Goal: Information Seeking & Learning: Compare options

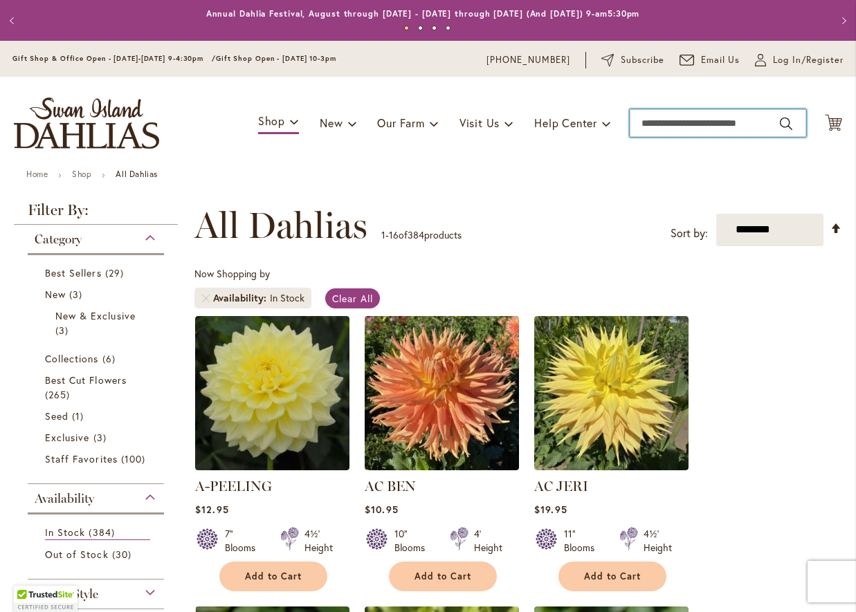
click at [656, 121] on input "Search" at bounding box center [717, 123] width 176 height 28
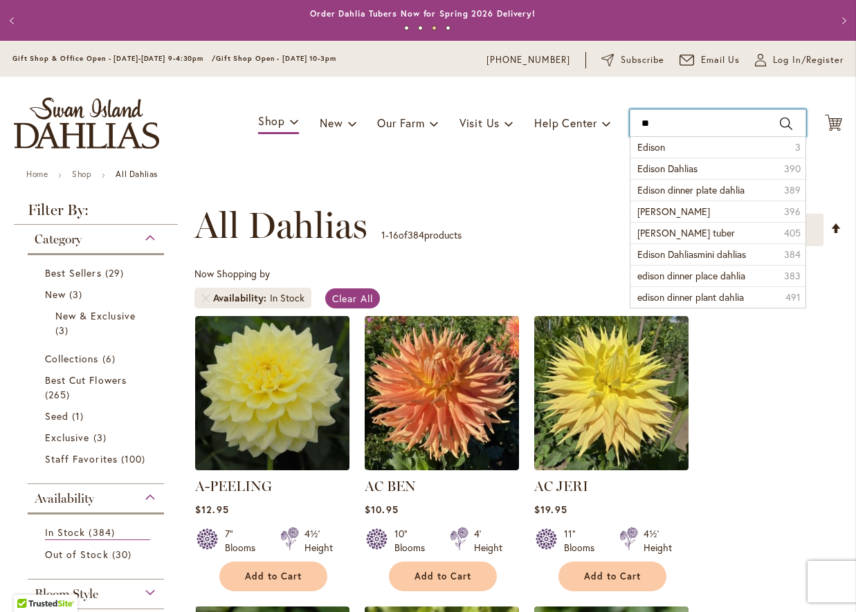
type input "*"
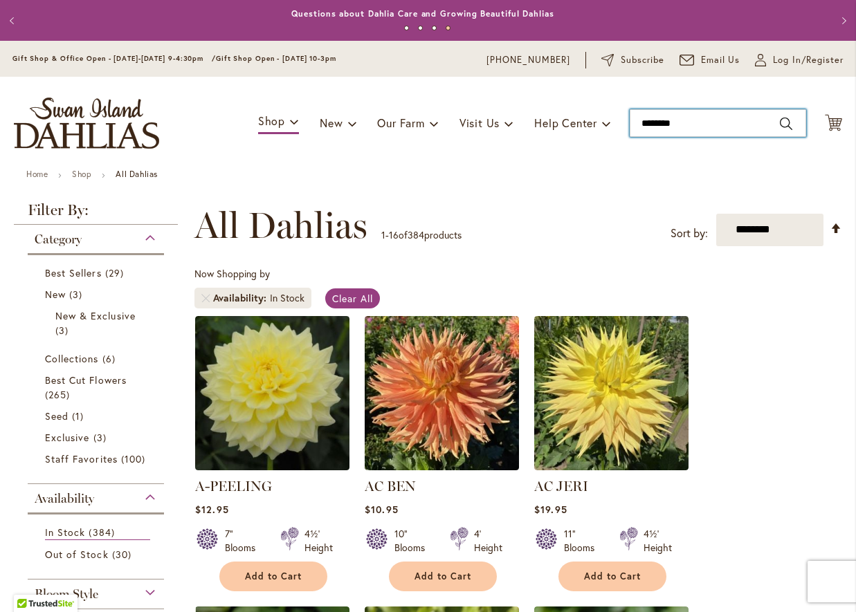
click at [653, 154] on div "Toggle Nav Shop Dahlia Tubers Collections Fresh Cut Dahlias Gardening Supplies …" at bounding box center [428, 123] width 856 height 93
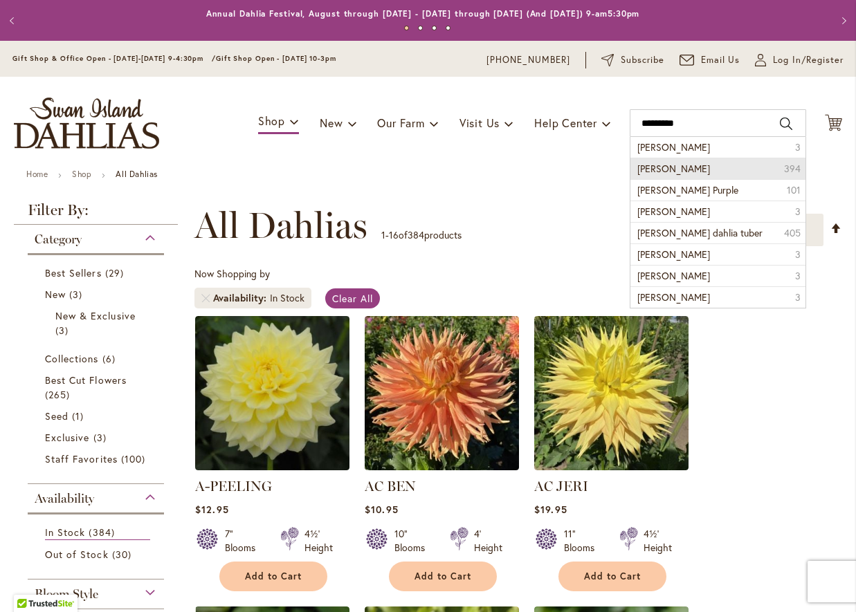
click at [705, 165] on span "[PERSON_NAME]" at bounding box center [673, 168] width 73 height 13
type input "**********"
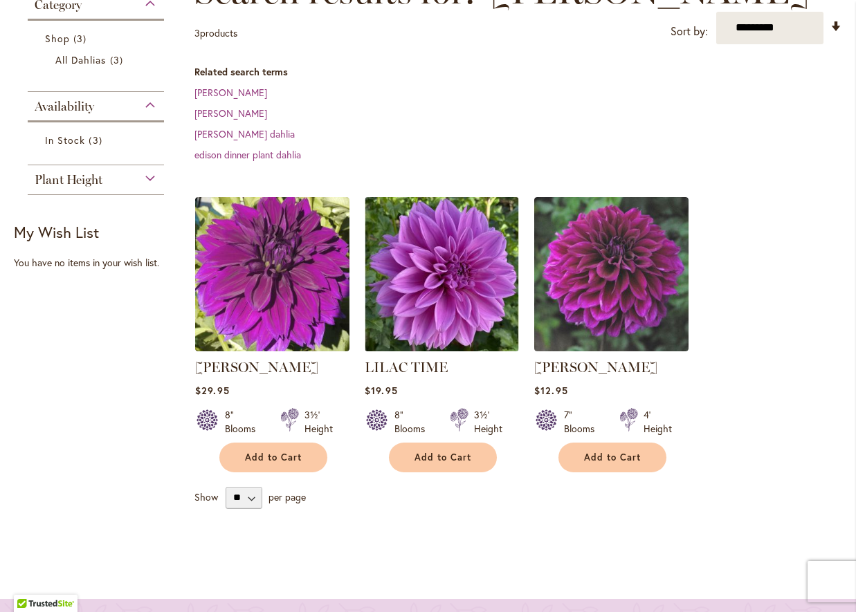
scroll to position [173, 0]
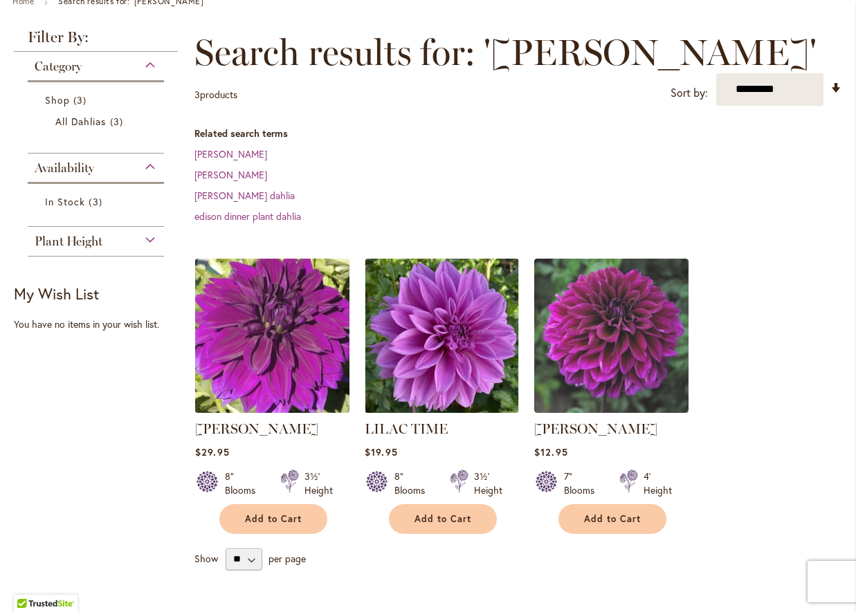
click at [289, 321] on img at bounding box center [273, 336] width 162 height 162
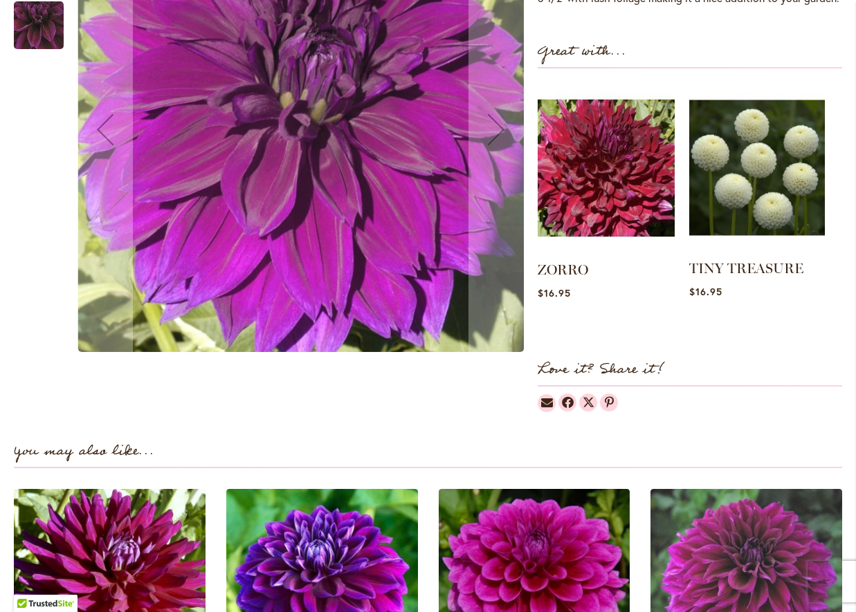
scroll to position [210, 0]
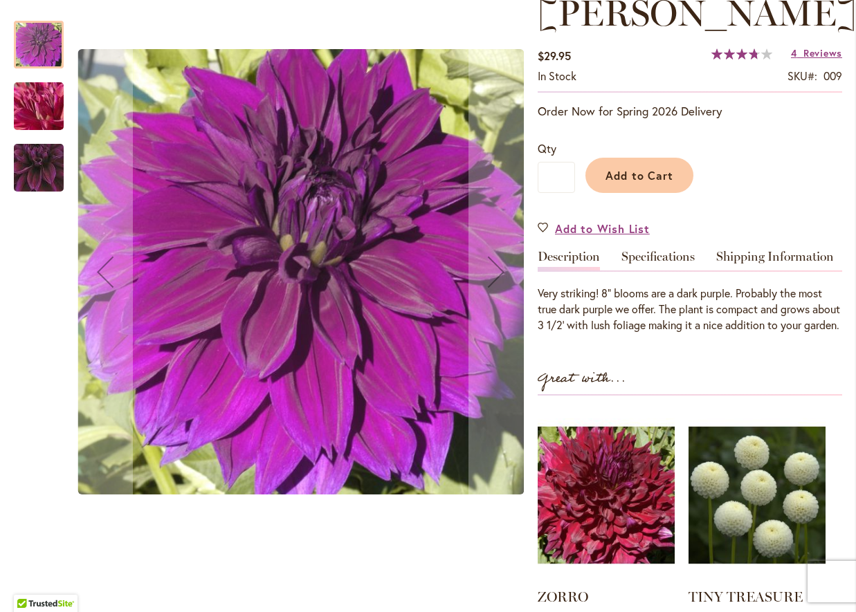
click at [567, 270] on link "Description" at bounding box center [568, 260] width 62 height 20
click at [650, 270] on link "Specifications" at bounding box center [657, 260] width 73 height 20
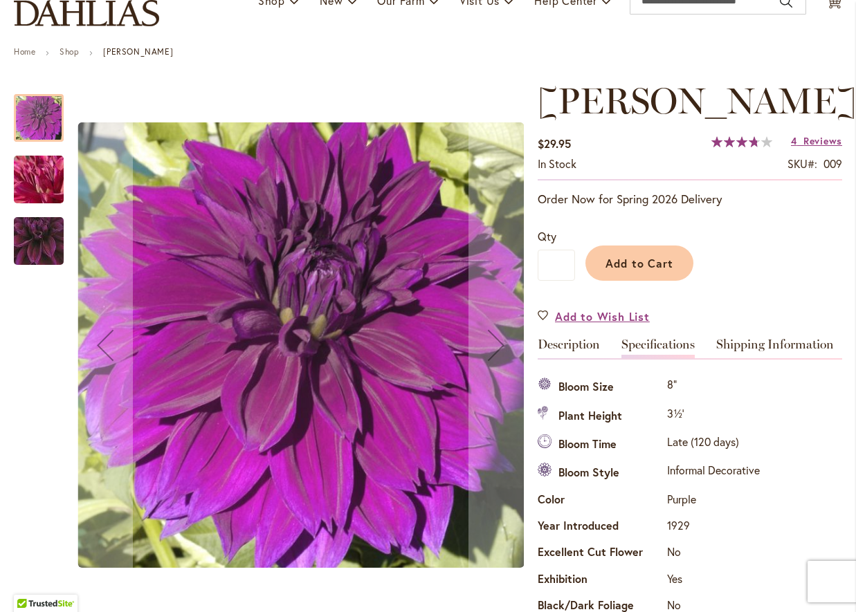
scroll to position [0, 0]
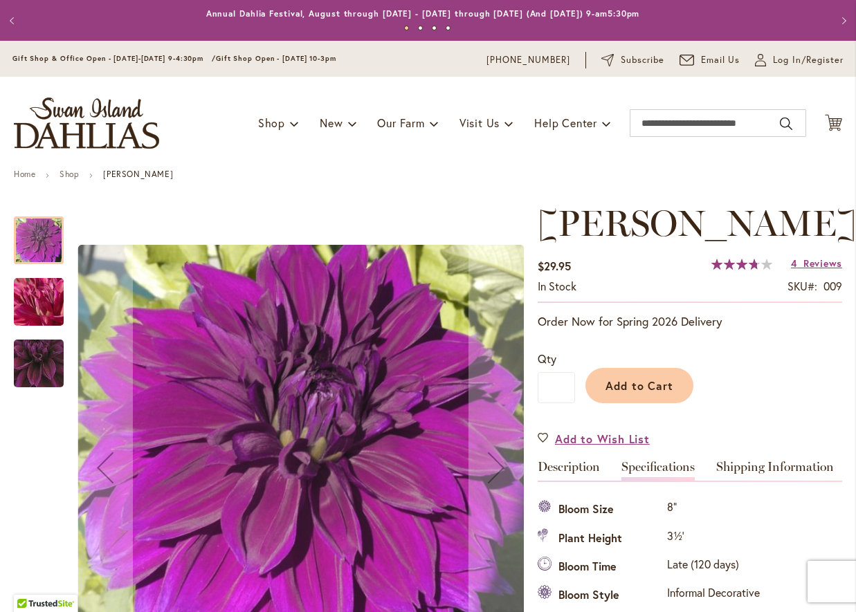
click at [24, 315] on img "Thomas Edison" at bounding box center [39, 302] width 100 height 75
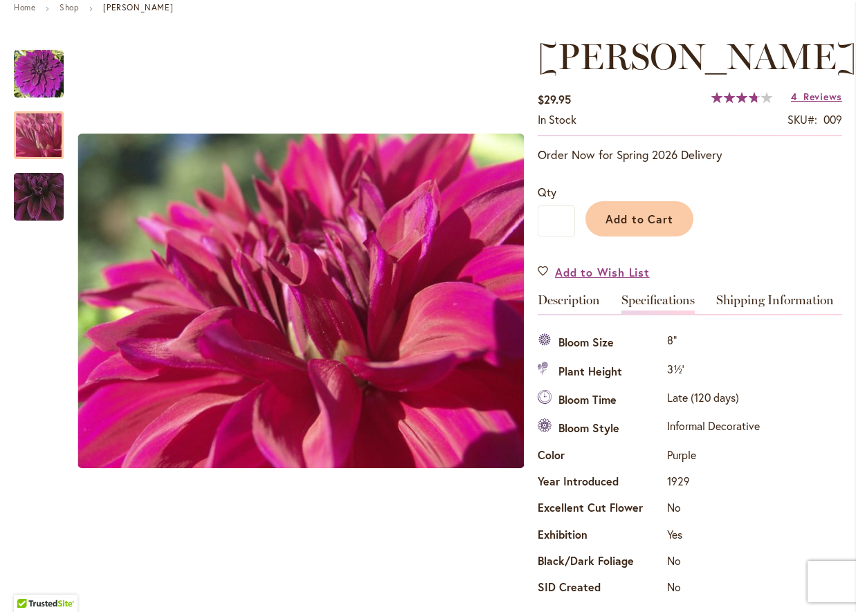
scroll to position [264, 0]
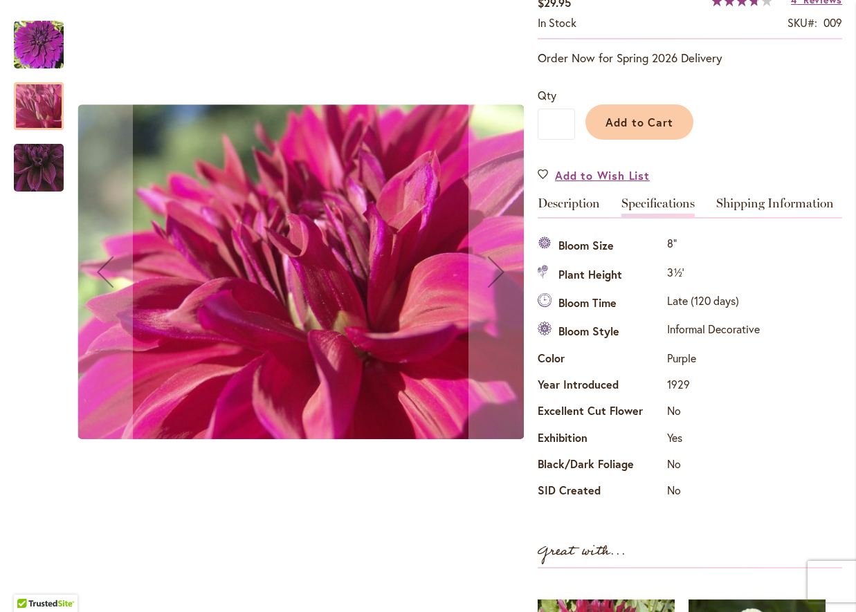
click at [43, 163] on img "Thomas Edison" at bounding box center [39, 167] width 98 height 95
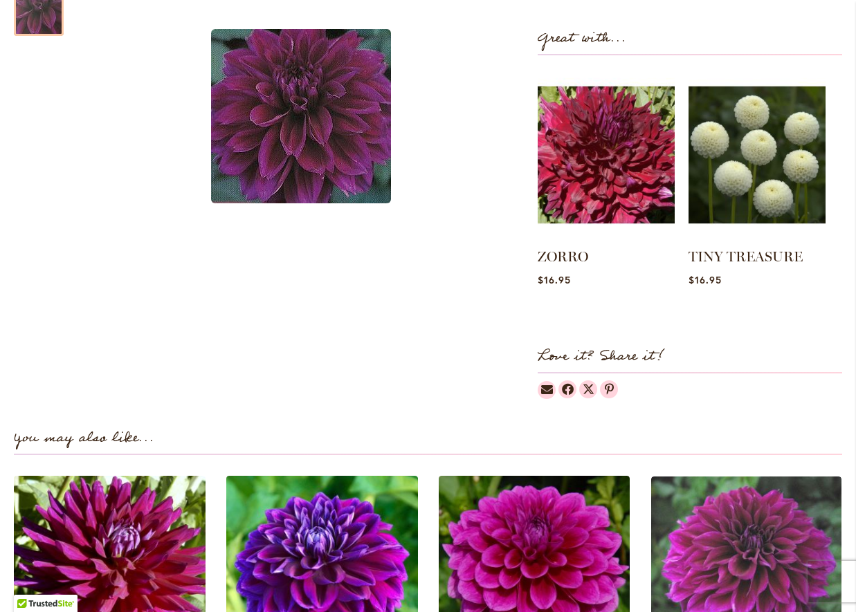
scroll to position [1132, 0]
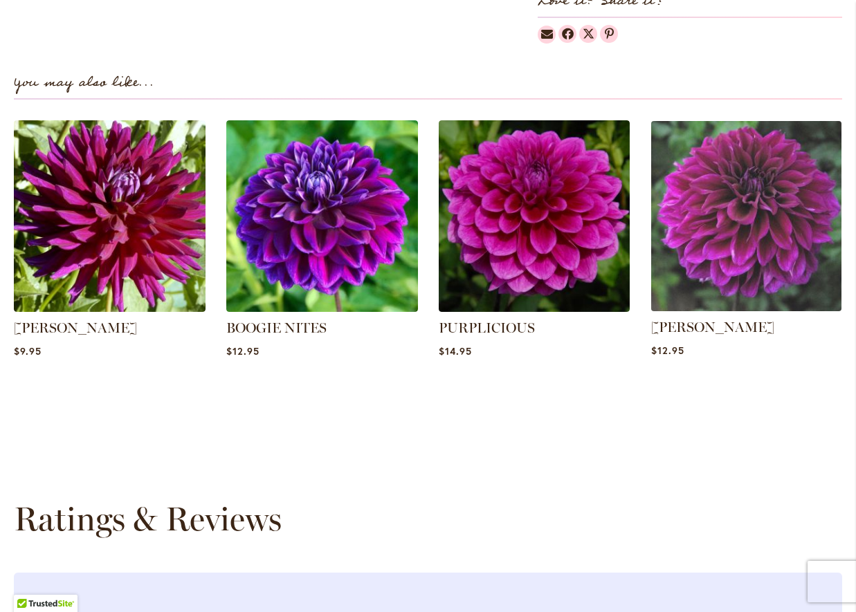
click at [766, 269] on img at bounding box center [745, 215] width 199 height 199
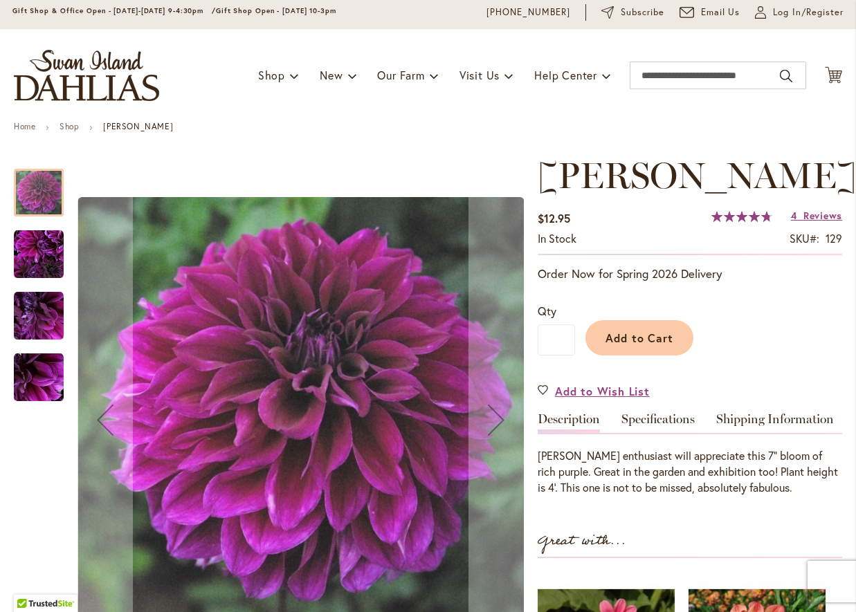
scroll to position [74, 0]
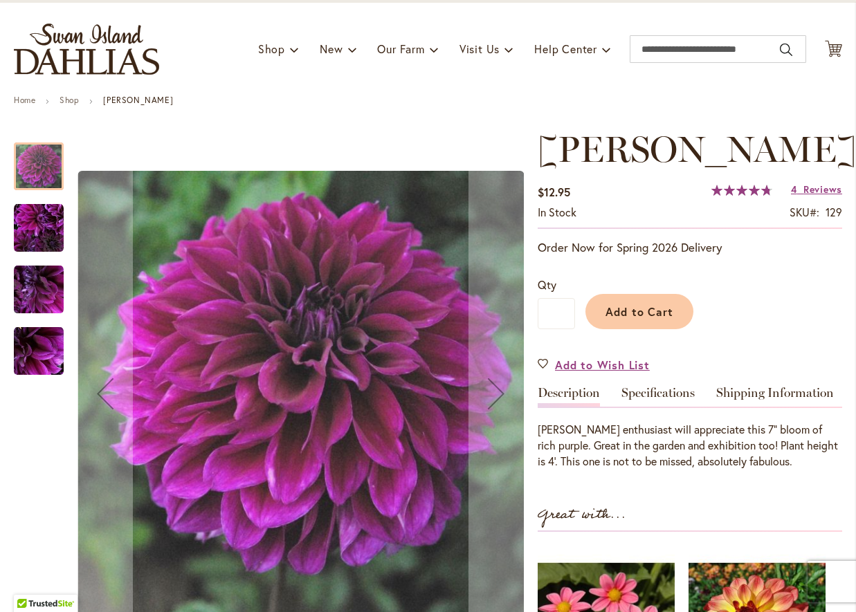
click at [23, 234] on img "Einstein" at bounding box center [39, 228] width 50 height 50
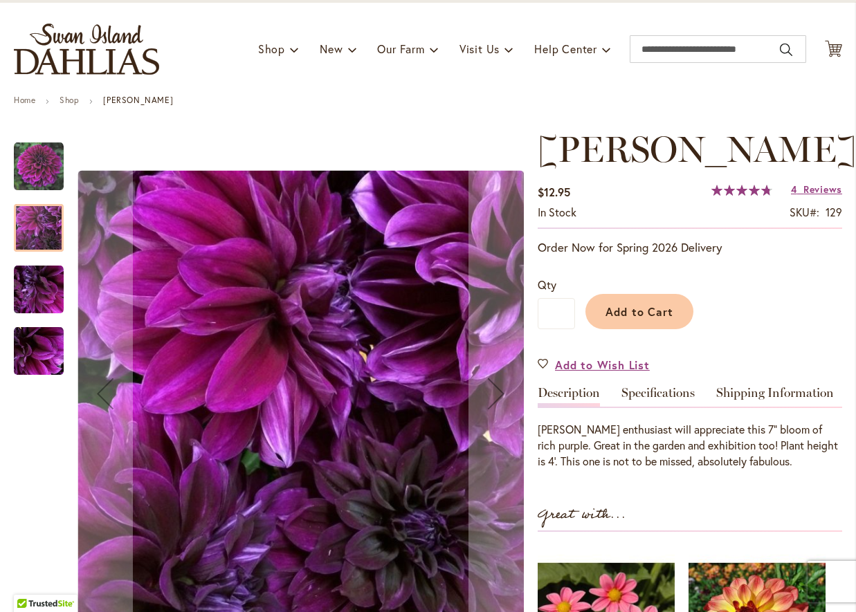
click at [34, 296] on img "Einstein" at bounding box center [39, 290] width 50 height 50
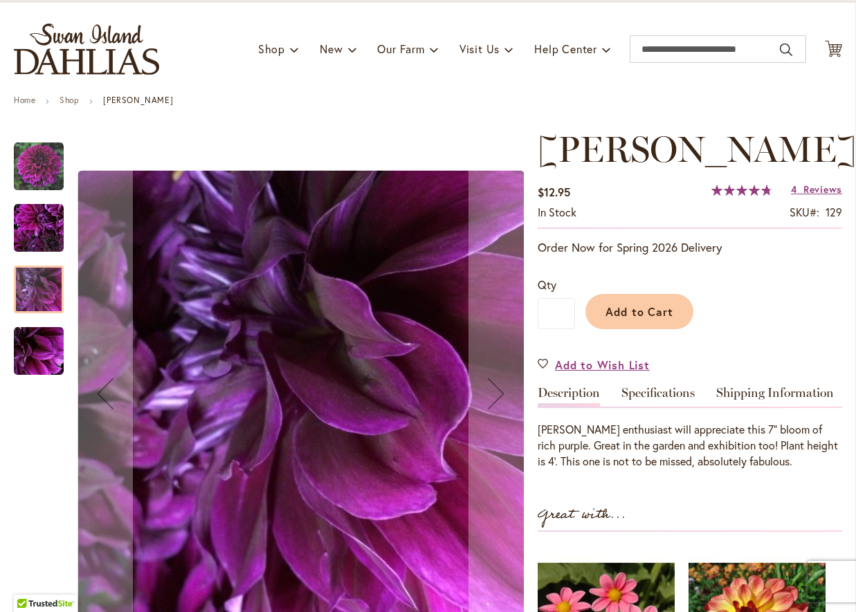
click at [40, 360] on img "Einstein" at bounding box center [39, 351] width 50 height 50
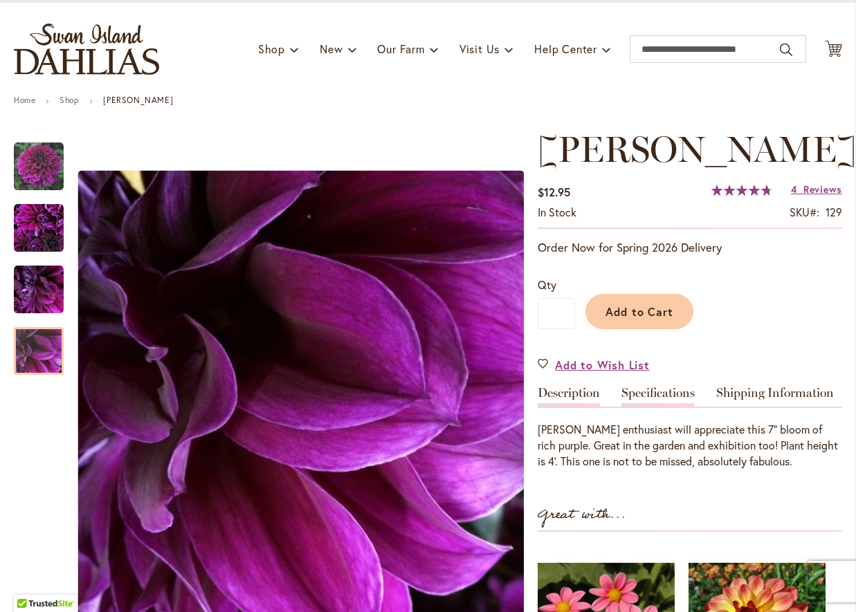
click at [657, 402] on link "Specifications" at bounding box center [657, 397] width 73 height 20
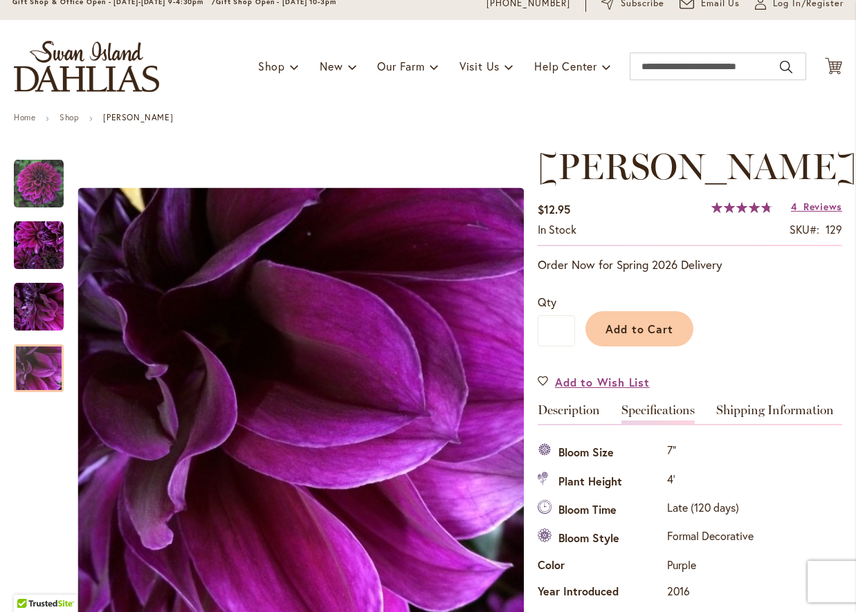
scroll to position [0, 0]
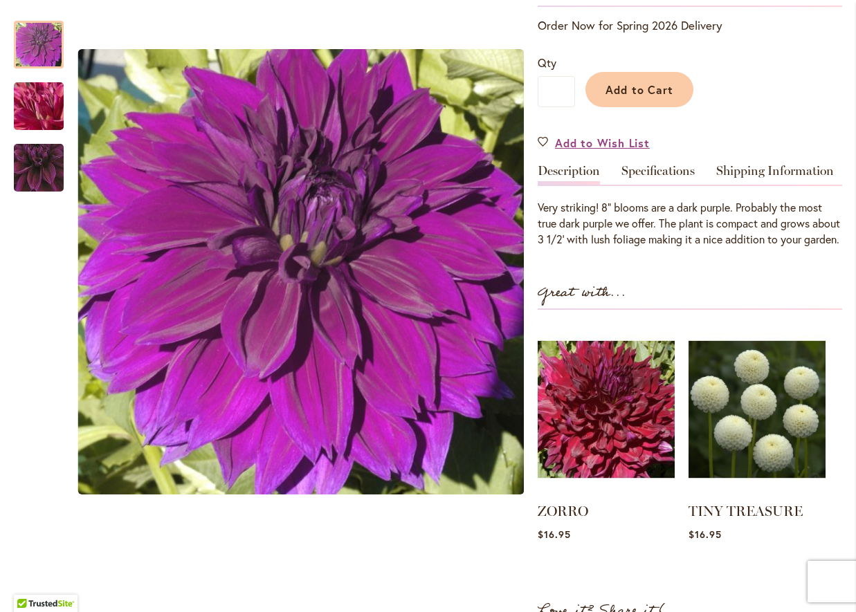
scroll to position [580, 0]
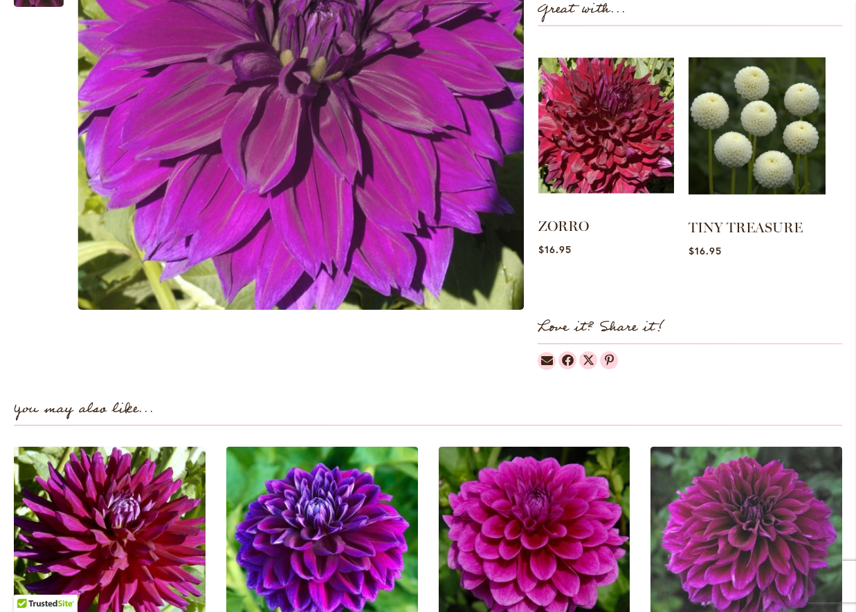
click at [581, 207] on img at bounding box center [606, 125] width 136 height 169
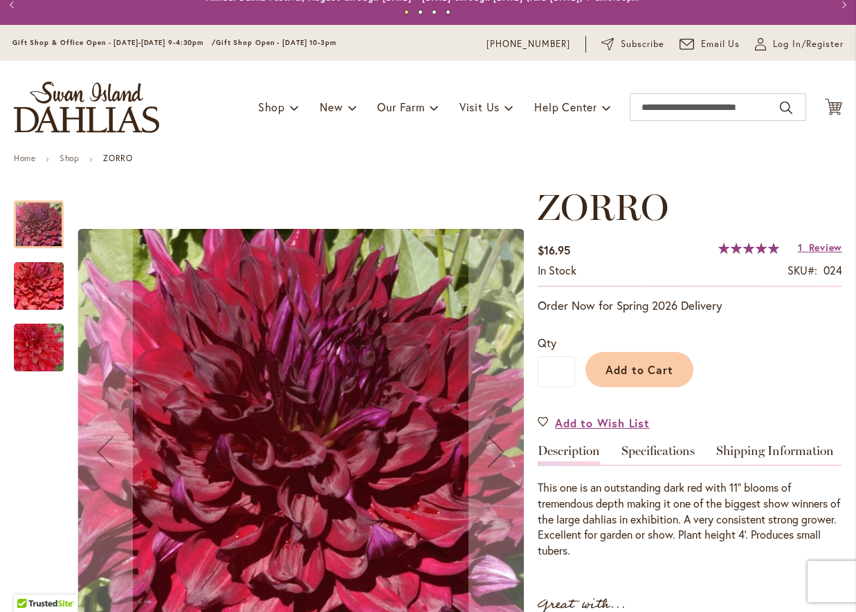
scroll to position [127, 0]
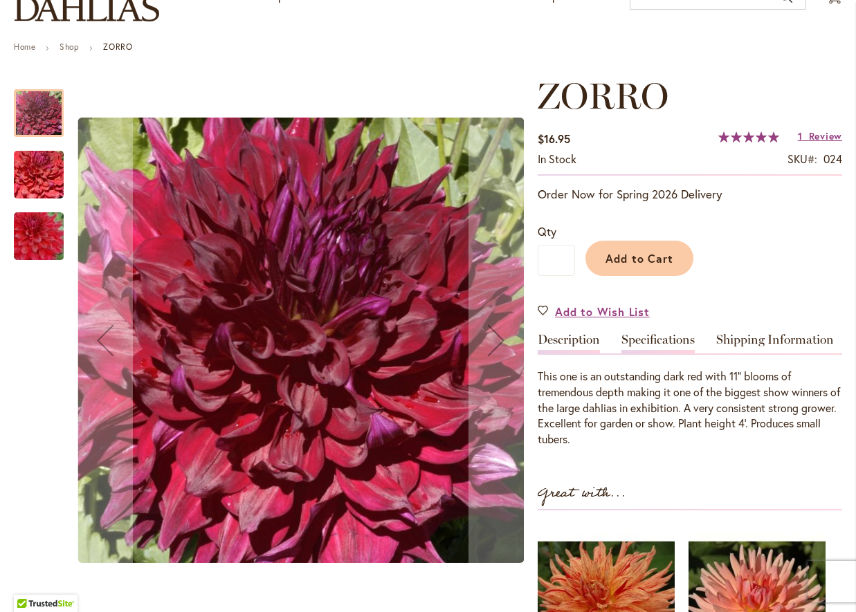
click at [660, 352] on link "Specifications" at bounding box center [657, 343] width 73 height 20
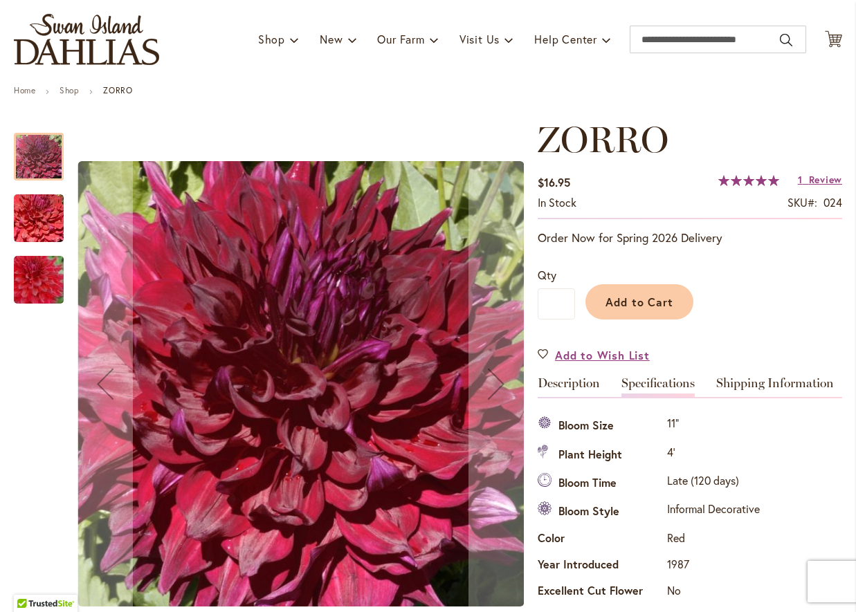
scroll to position [0, 0]
